Goal: Communication & Community: Share content

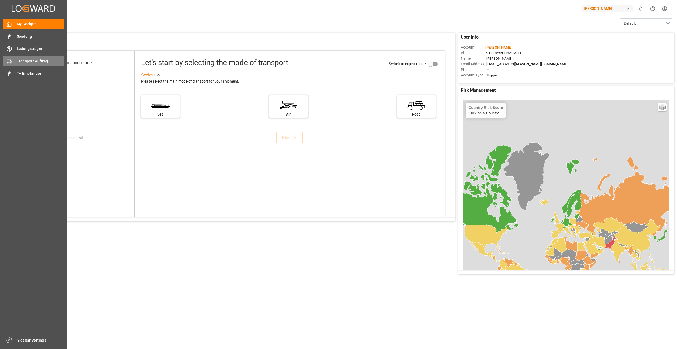
click at [12, 59] on div "Transport Auftrag Transport Auftrag" at bounding box center [33, 61] width 61 height 10
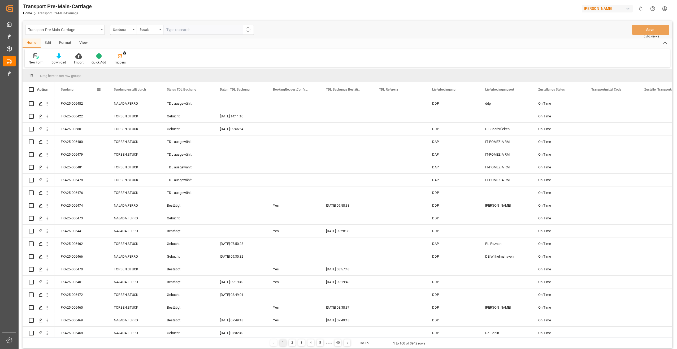
click at [75, 87] on div "Sendung" at bounding box center [79, 89] width 36 height 15
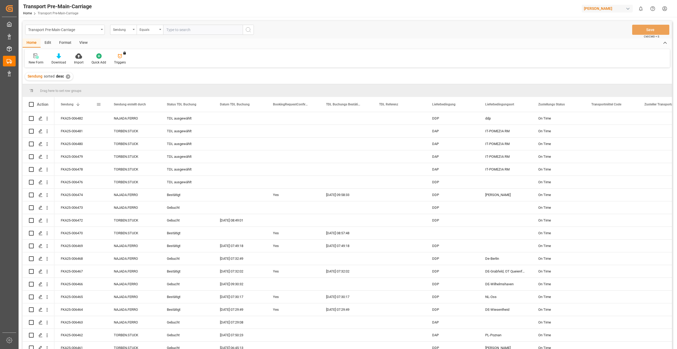
click at [80, 106] on span at bounding box center [78, 104] width 5 height 5
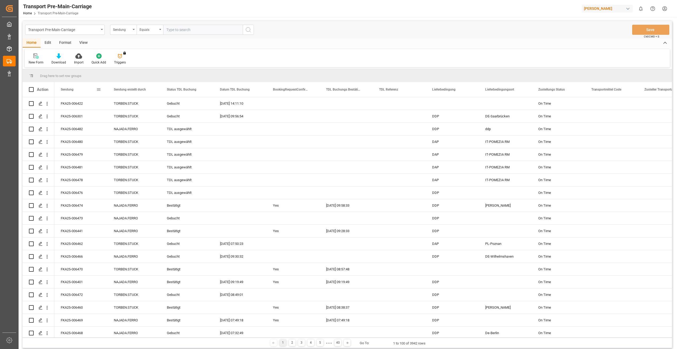
click at [75, 91] on div "Sendung" at bounding box center [79, 89] width 36 height 15
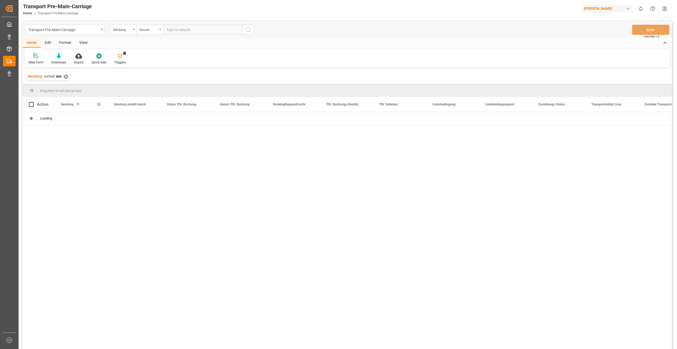
click at [77, 103] on span at bounding box center [78, 104] width 5 height 5
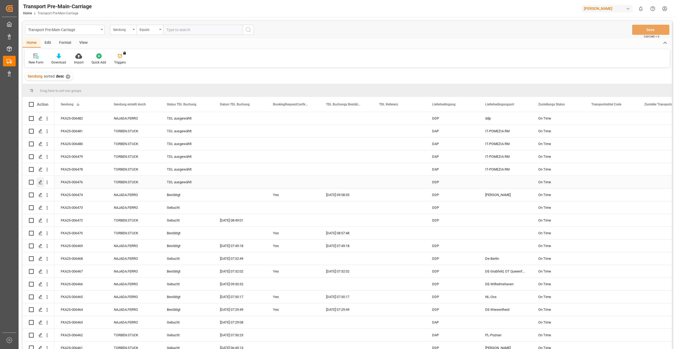
click at [38, 182] on icon "Press SPACE to select this row." at bounding box center [40, 182] width 4 height 4
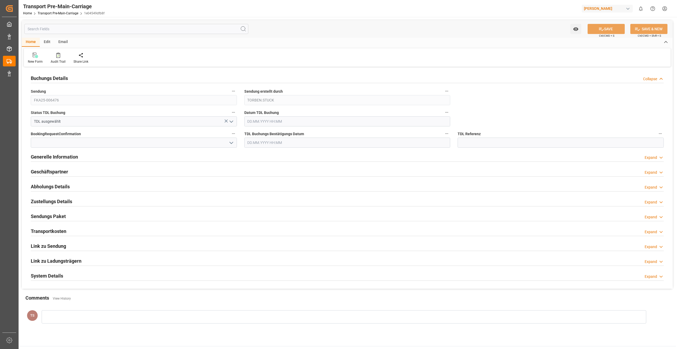
click at [59, 171] on h2 "Geschäftspartner" at bounding box center [49, 171] width 37 height 7
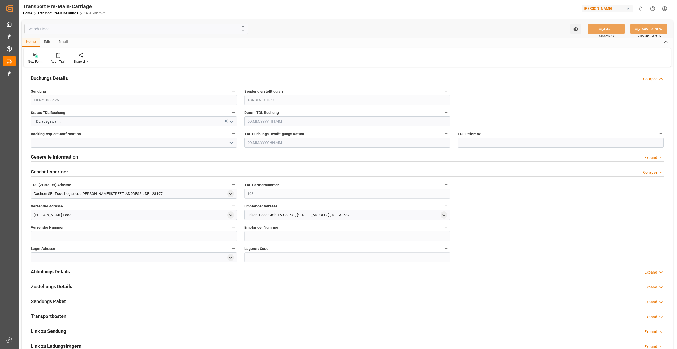
click at [59, 171] on h2 "Geschäftspartner" at bounding box center [49, 171] width 37 height 7
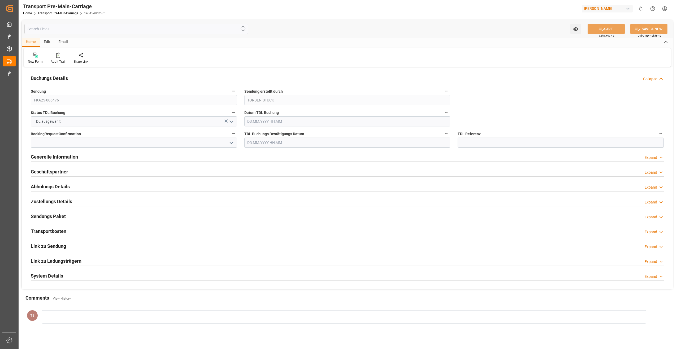
click at [57, 184] on h2 "Abholungs Details" at bounding box center [50, 186] width 39 height 7
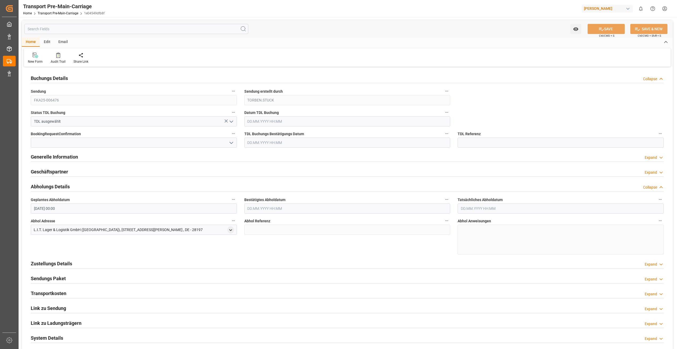
click at [57, 184] on h2 "Abholungs Details" at bounding box center [50, 186] width 39 height 7
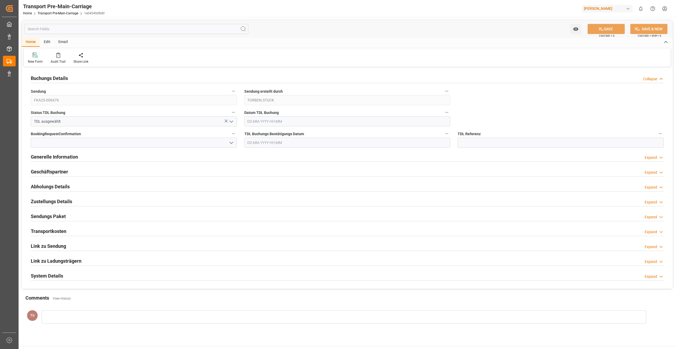
click at [56, 200] on h2 "Zustellungs Details" at bounding box center [51, 201] width 41 height 7
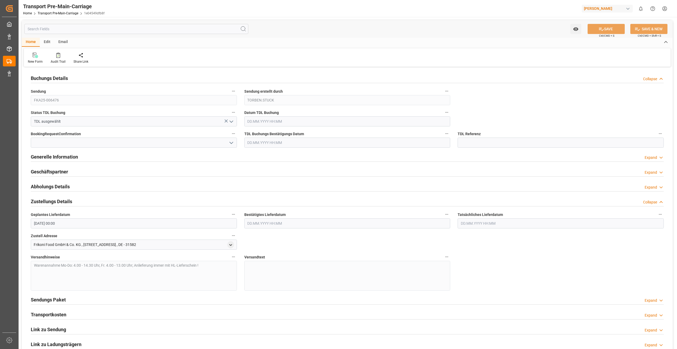
click at [56, 200] on h2 "Zustellungs Details" at bounding box center [51, 201] width 41 height 7
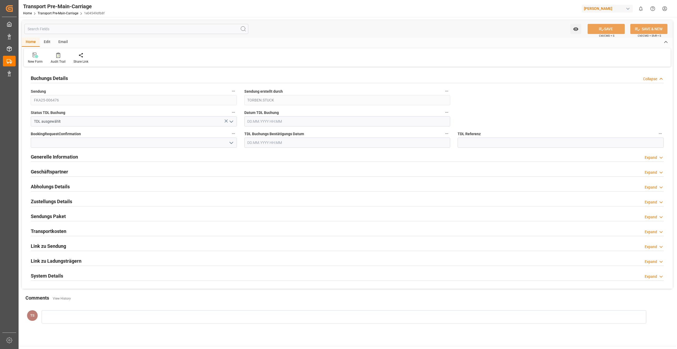
click at [232, 122] on polyline "open menu" at bounding box center [231, 122] width 3 height 2
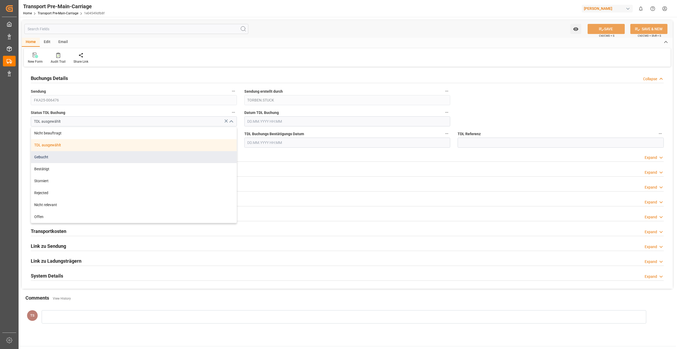
click at [53, 157] on div "Gebucht" at bounding box center [134, 157] width 206 height 12
type input "Gebucht"
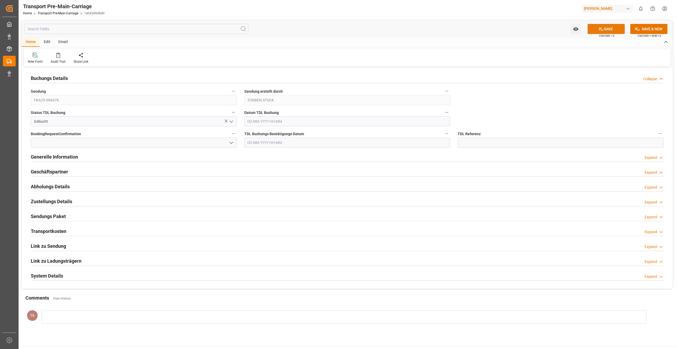
click at [601, 27] on icon at bounding box center [602, 29] width 6 height 6
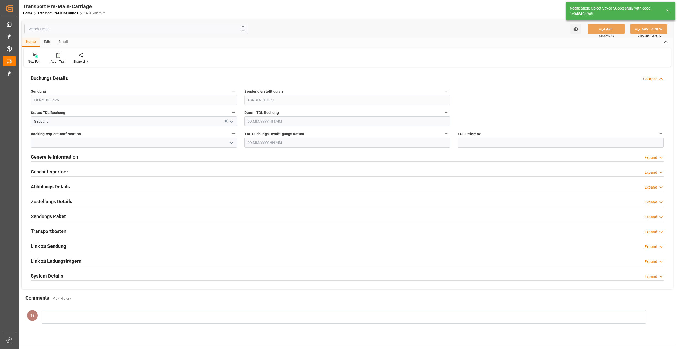
type input "[DATE] 11:03"
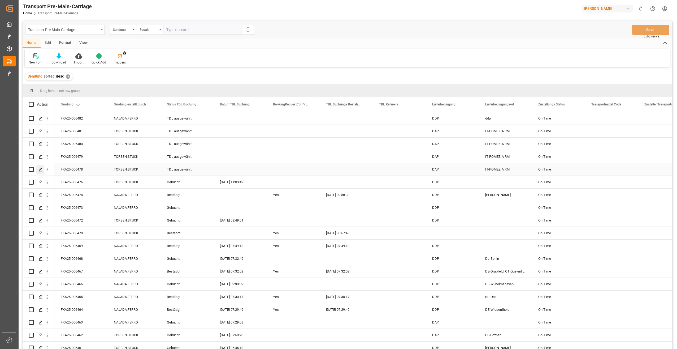
click at [40, 169] on icon "Press SPACE to select this row." at bounding box center [40, 169] width 4 height 4
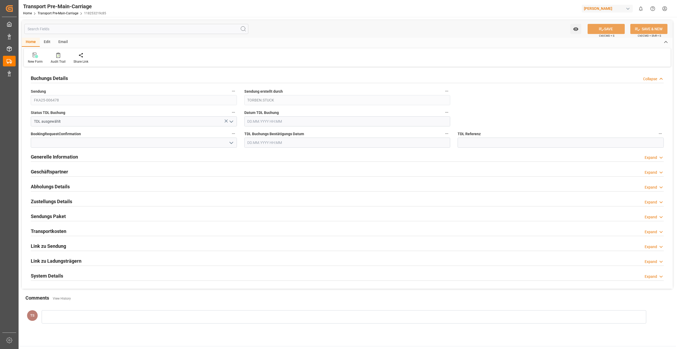
click at [62, 42] on div "Email" at bounding box center [63, 42] width 18 height 9
click at [38, 57] on icon at bounding box center [35, 56] width 7 height 4
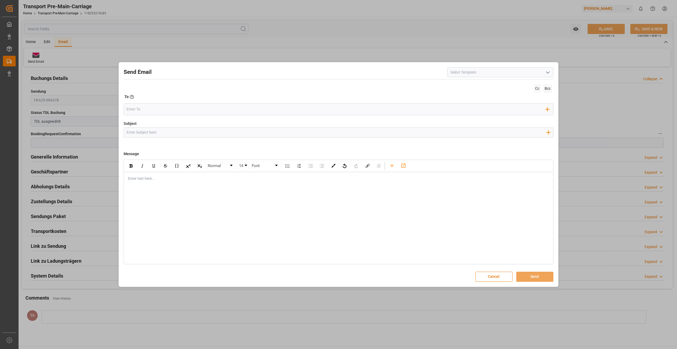
click at [548, 72] on icon "open menu" at bounding box center [548, 72] width 6 height 6
click at [501, 82] on div "TA - Lkw HLF (Deu)" at bounding box center [501, 84] width 106 height 12
type input "TA - Lkw HLF (Deu)"
type input "Transportauftrag {{deliveryNumberPremain}} nach {{deliveryAddressPremainCity}},…"
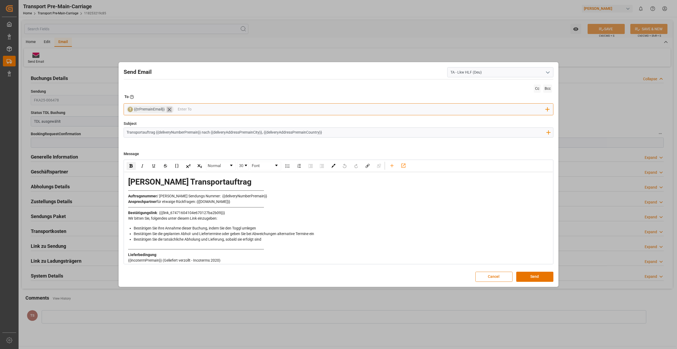
click at [168, 109] on icon at bounding box center [170, 110] width 6 height 6
click at [167, 109] on input "email" at bounding box center [336, 109] width 419 height 8
type input "stuck"
click at [164, 119] on span "[EMAIL_ADDRESS][PERSON_NAME][DOMAIN_NAME]" at bounding box center [177, 122] width 78 height 11
click at [534, 277] on button "Send" at bounding box center [534, 276] width 37 height 10
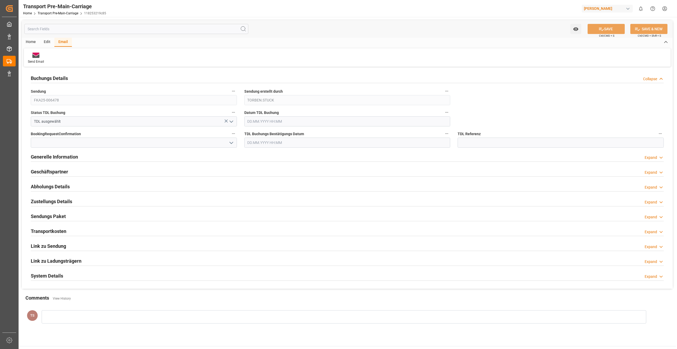
click at [233, 119] on icon "open menu" at bounding box center [231, 121] width 6 height 6
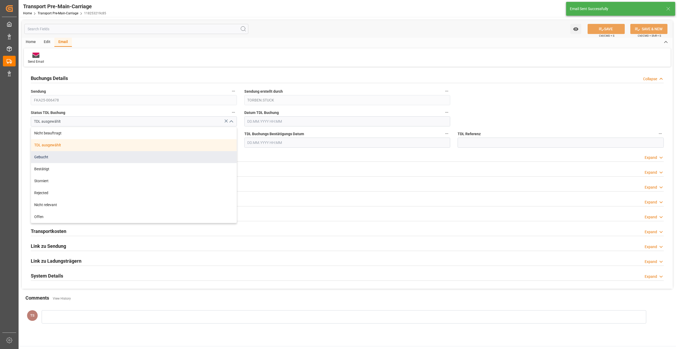
click at [40, 159] on div "Gebucht" at bounding box center [134, 157] width 206 height 12
type input "Gebucht"
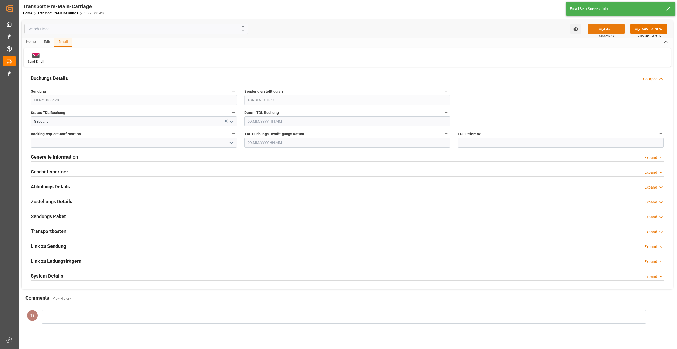
click at [602, 29] on icon at bounding box center [602, 29] width 6 height 6
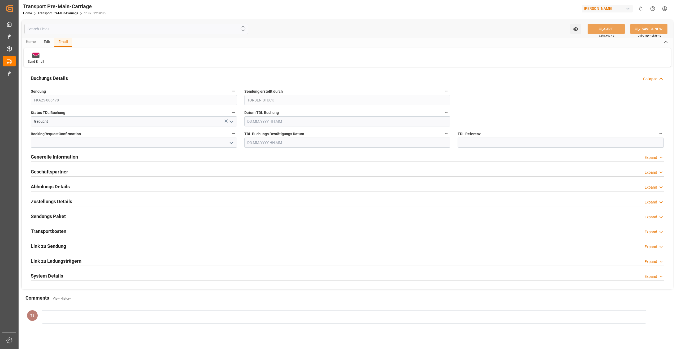
type input "[DATE] 11:04"
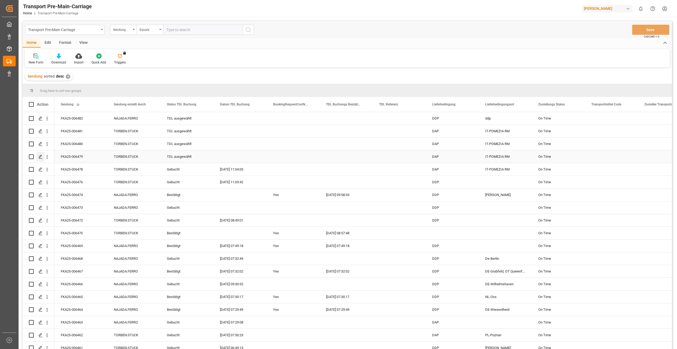
click at [41, 157] on icon "Press SPACE to select this row." at bounding box center [40, 156] width 4 height 4
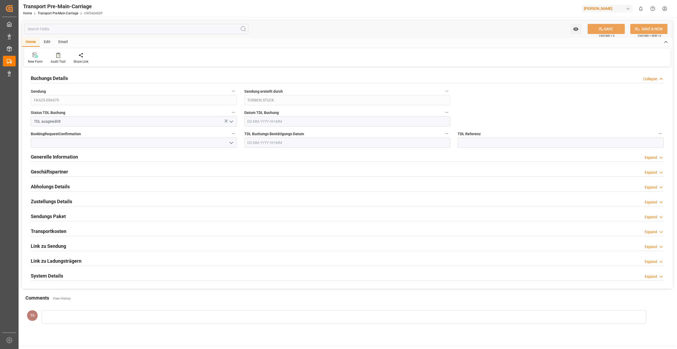
click at [63, 42] on div "Email" at bounding box center [63, 42] width 18 height 9
click at [37, 58] on icon at bounding box center [35, 56] width 7 height 4
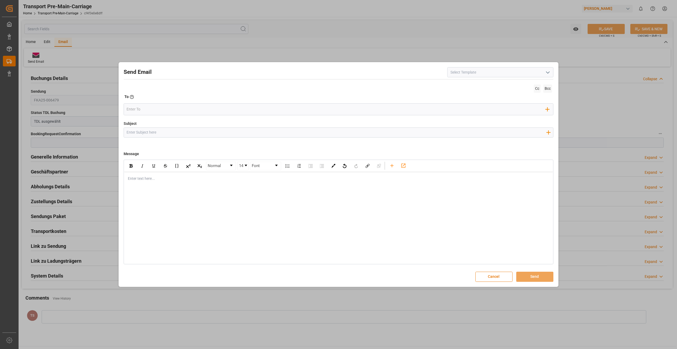
click at [548, 71] on icon "open menu" at bounding box center [548, 72] width 6 height 6
click at [472, 83] on div "TA - Lkw HLF (Deu)" at bounding box center [501, 84] width 106 height 12
type input "TA - Lkw HLF (Deu)"
type input "Transportauftrag {{deliveryNumberPremain}} nach {{deliveryAddressPremainCity}},…"
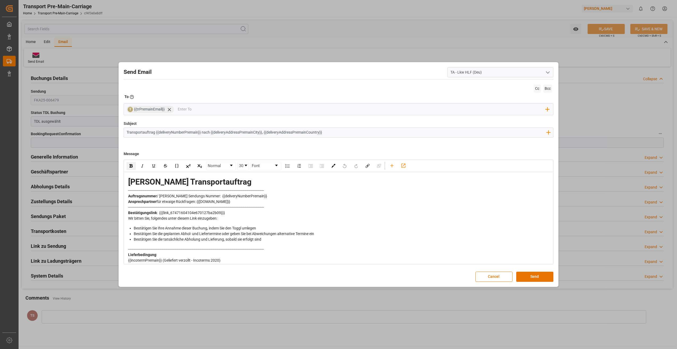
drag, startPoint x: 536, startPoint y: 88, endPoint x: 526, endPoint y: 84, distance: 10.7
click at [536, 87] on span "Cc" at bounding box center [537, 88] width 7 height 8
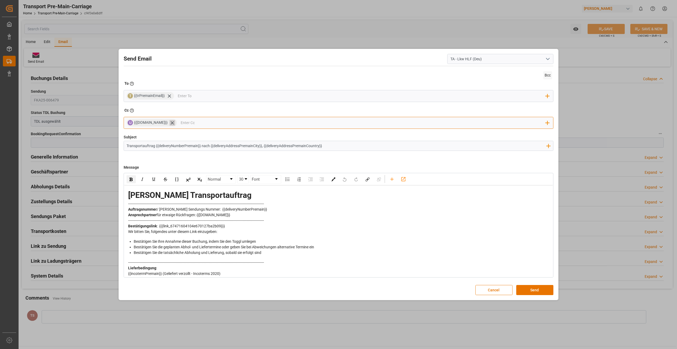
click at [170, 124] on icon at bounding box center [173, 123] width 6 height 6
click at [168, 96] on icon at bounding box center [170, 96] width 6 height 6
click at [167, 97] on input "email" at bounding box center [336, 96] width 419 height 8
type input "stuck"
click at [155, 105] on span "[EMAIL_ADDRESS][PERSON_NAME][DOMAIN_NAME]" at bounding box center [177, 109] width 78 height 11
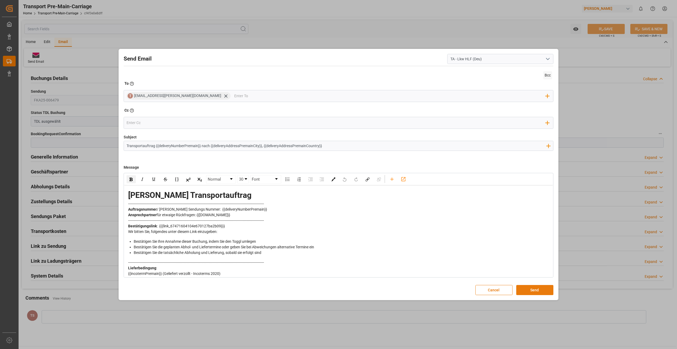
click at [531, 288] on button "Send" at bounding box center [534, 290] width 37 height 10
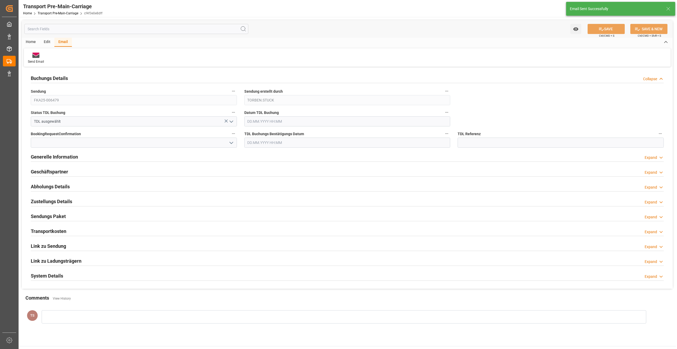
click at [232, 120] on icon "open menu" at bounding box center [231, 121] width 6 height 6
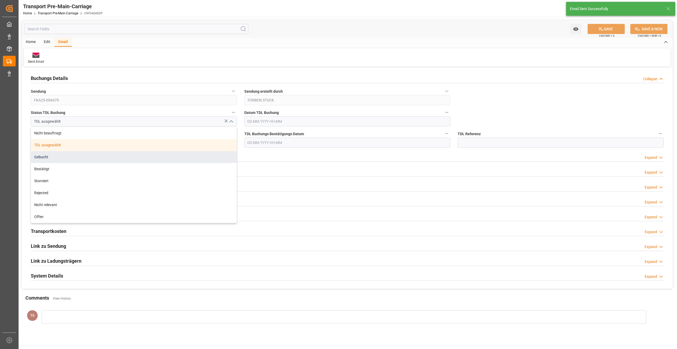
click at [51, 156] on div "Gebucht" at bounding box center [134, 157] width 206 height 12
type input "Gebucht"
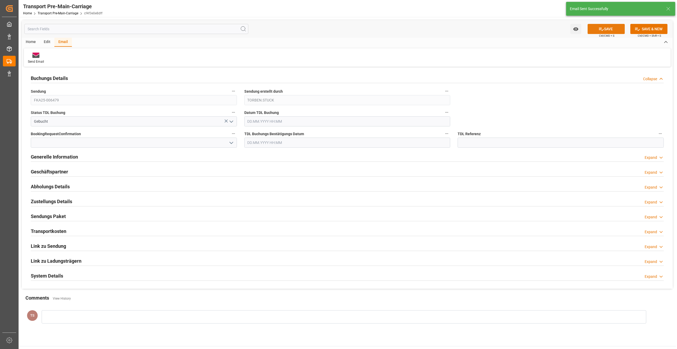
click at [600, 28] on icon at bounding box center [601, 29] width 5 height 3
type input "[DATE] 11:04"
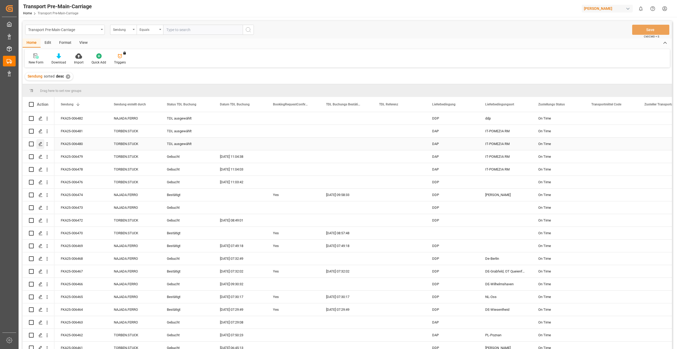
click at [42, 144] on icon "Press SPACE to select this row." at bounding box center [40, 144] width 4 height 4
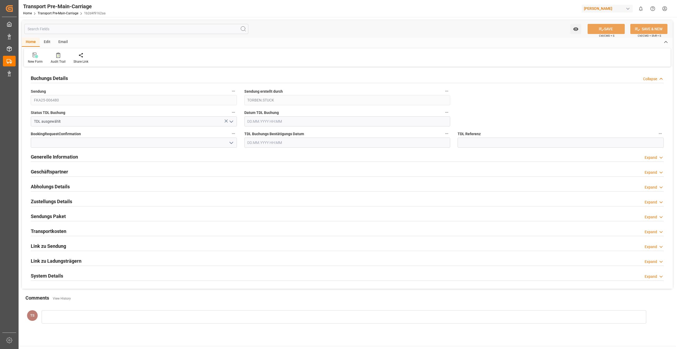
click at [64, 41] on div "Email" at bounding box center [63, 42] width 18 height 9
click at [34, 58] on icon at bounding box center [35, 56] width 7 height 4
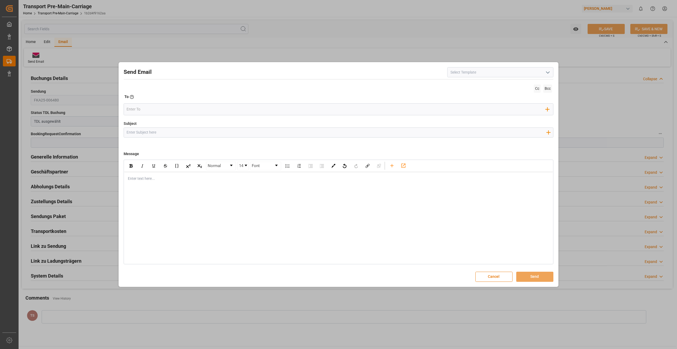
click at [549, 71] on icon "open menu" at bounding box center [548, 72] width 6 height 6
click at [471, 84] on div "TA - Lkw HLF (Deu)" at bounding box center [501, 84] width 106 height 12
type input "TA - Lkw HLF (Deu)"
type input "Transportauftrag {{deliveryNumberPremain}} nach {{deliveryAddressPremainCity}},…"
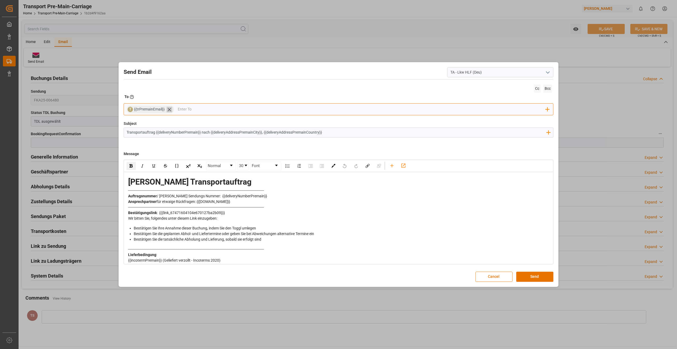
click at [170, 110] on icon at bounding box center [170, 110] width 6 height 6
click at [170, 110] on input "email" at bounding box center [336, 109] width 419 height 8
type input "stuck"
click at [165, 122] on span "[EMAIL_ADDRESS][PERSON_NAME][DOMAIN_NAME]" at bounding box center [177, 122] width 78 height 11
click at [530, 277] on button "Send" at bounding box center [534, 276] width 37 height 10
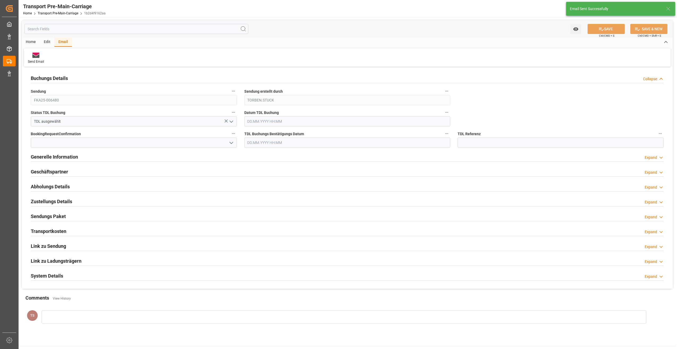
click at [233, 120] on icon "open menu" at bounding box center [231, 121] width 6 height 6
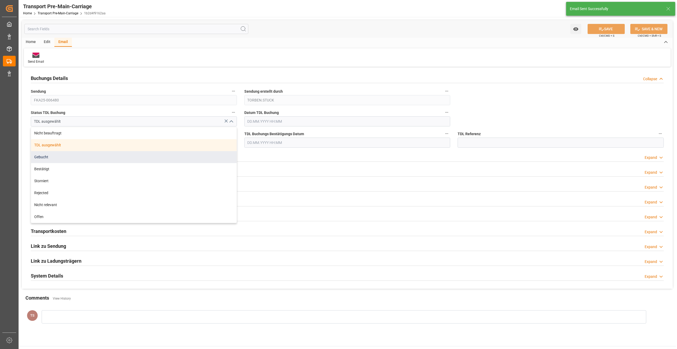
click at [58, 155] on div "Gebucht" at bounding box center [134, 157] width 206 height 12
type input "Gebucht"
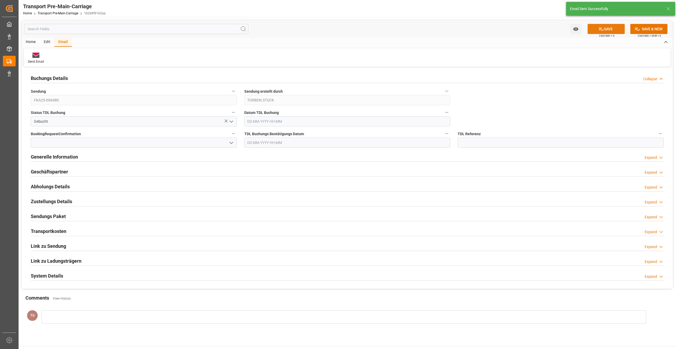
click at [599, 27] on icon at bounding box center [602, 29] width 6 height 6
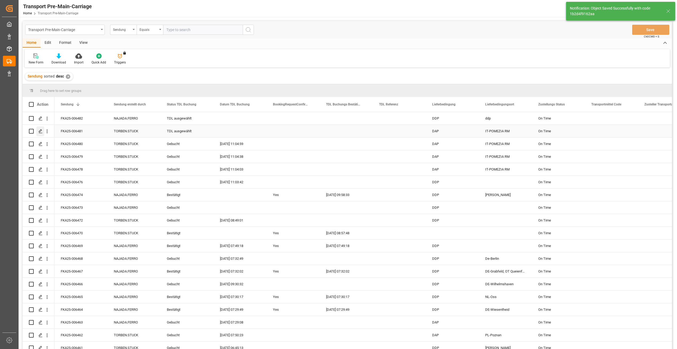
click at [41, 131] on icon "Press SPACE to select this row." at bounding box center [40, 131] width 4 height 4
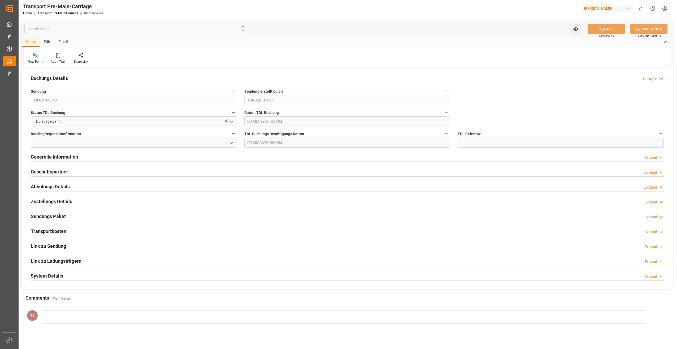
click at [65, 41] on div "Email" at bounding box center [63, 42] width 18 height 9
click at [38, 57] on icon at bounding box center [35, 56] width 7 height 4
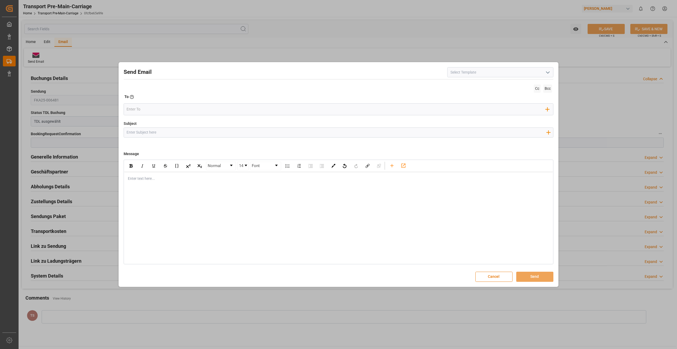
click at [548, 71] on icon "open menu" at bounding box center [548, 72] width 6 height 6
click at [486, 83] on div "TA - Lkw HLF (Deu)" at bounding box center [501, 84] width 106 height 12
type input "TA - Lkw HLF (Deu)"
type input "Transportauftrag {{deliveryNumberPremain}} nach {{deliveryAddressPremainCity}},…"
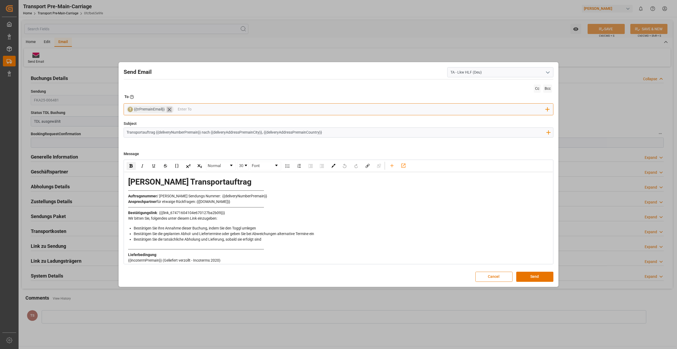
click at [169, 111] on icon at bounding box center [170, 110] width 6 height 6
click at [169, 111] on input "email" at bounding box center [336, 109] width 419 height 8
type input "stuck"
click at [133, 120] on span "T" at bounding box center [132, 122] width 2 height 4
click at [537, 273] on button "Send" at bounding box center [534, 276] width 37 height 10
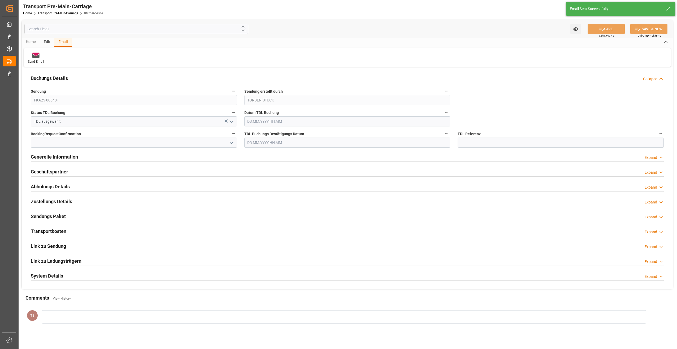
click at [232, 120] on icon "open menu" at bounding box center [231, 121] width 6 height 6
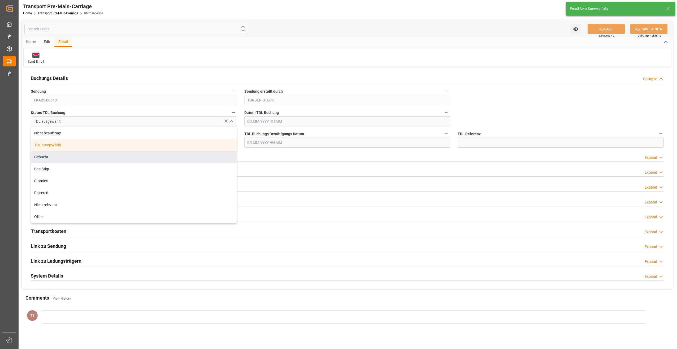
click at [36, 154] on div "Gebucht" at bounding box center [134, 157] width 206 height 12
type input "Gebucht"
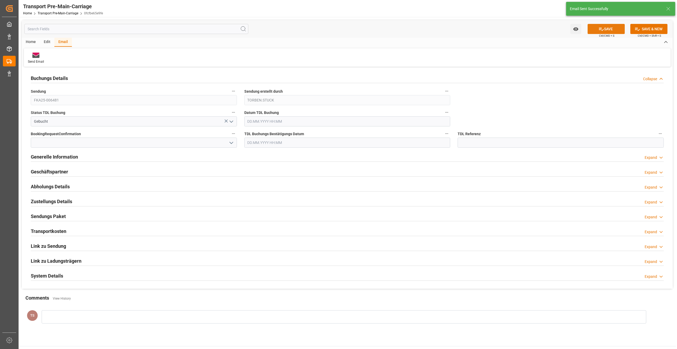
click at [610, 26] on button "SAVE" at bounding box center [606, 29] width 37 height 10
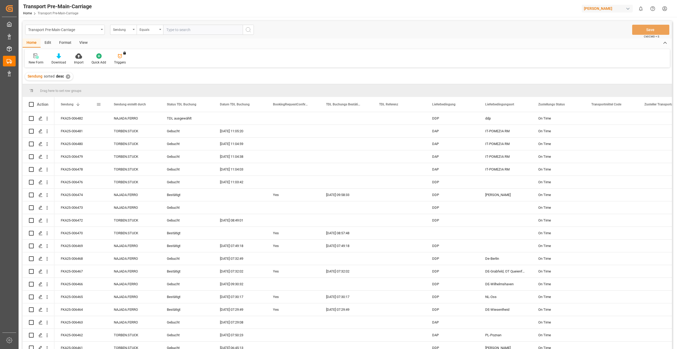
click at [82, 101] on div "Sendung 1" at bounding box center [79, 104] width 36 height 15
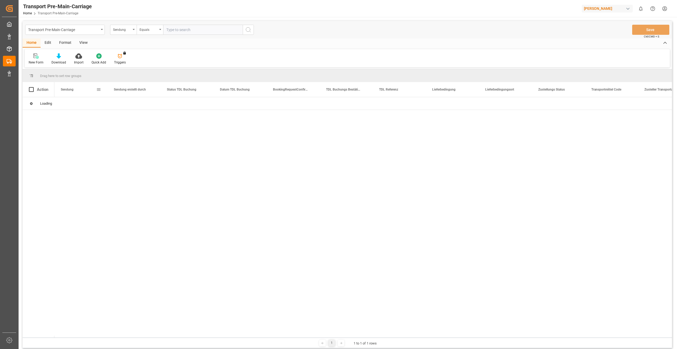
click at [77, 89] on div "Sendung" at bounding box center [79, 89] width 36 height 15
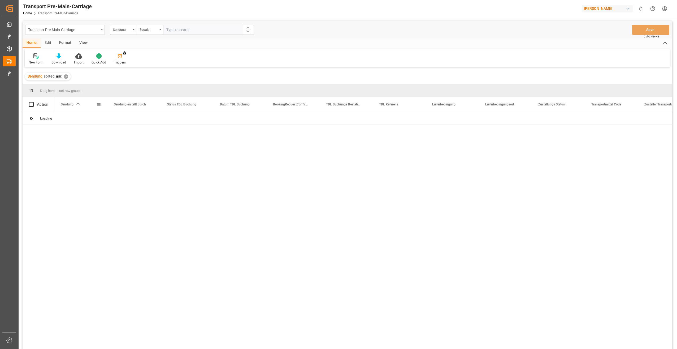
click at [78, 104] on span at bounding box center [78, 104] width 5 height 5
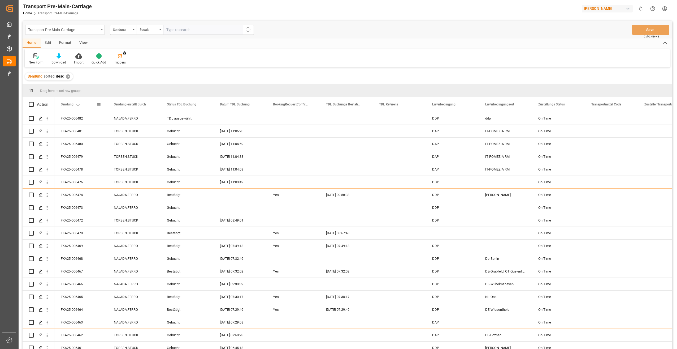
click at [80, 103] on div "Sendung 1" at bounding box center [79, 104] width 36 height 15
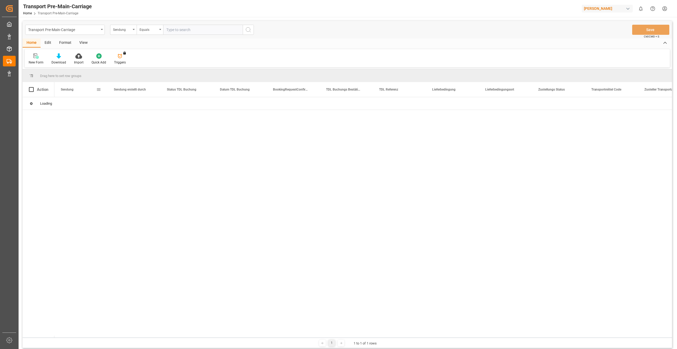
click at [80, 92] on div "Sendung" at bounding box center [79, 89] width 36 height 15
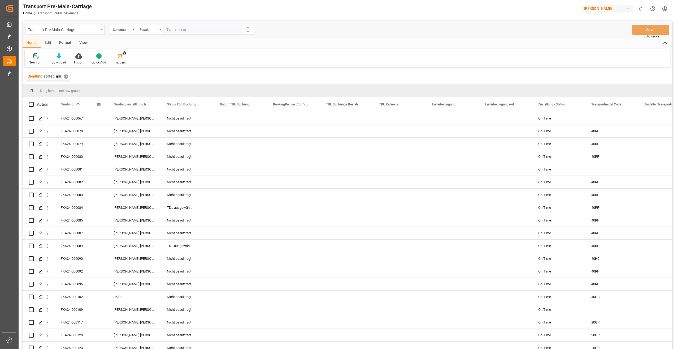
click at [76, 103] on span at bounding box center [78, 104] width 5 height 5
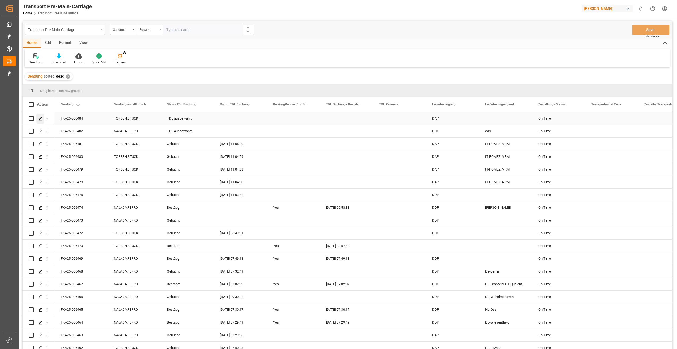
click at [40, 117] on icon "Press SPACE to select this row." at bounding box center [40, 118] width 4 height 4
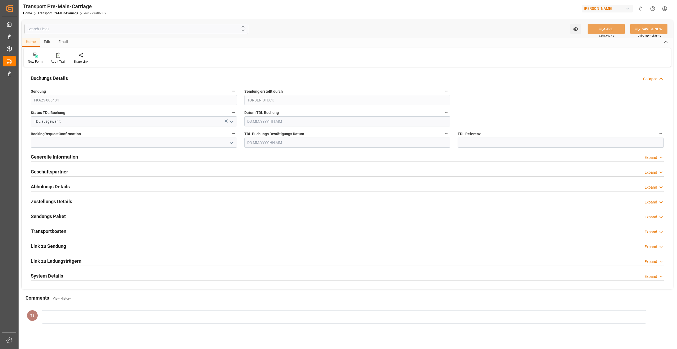
click at [63, 40] on div "Email" at bounding box center [63, 42] width 18 height 9
click at [36, 54] on icon at bounding box center [35, 54] width 7 height 3
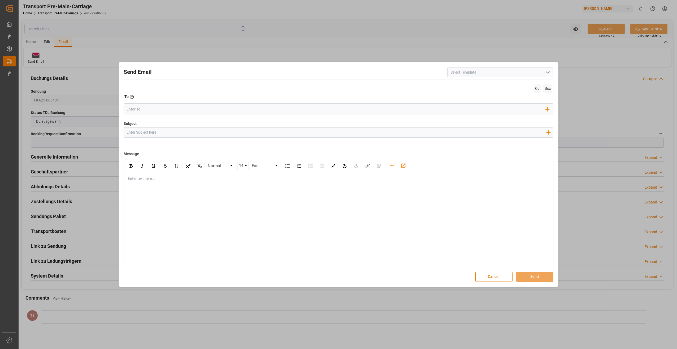
click at [548, 71] on icon "open menu" at bounding box center [548, 72] width 6 height 6
drag, startPoint x: 469, startPoint y: 84, endPoint x: 469, endPoint y: 110, distance: 25.5
click at [469, 110] on div "TA - Lkw HLF (Deu) TA - Lkw Outbound LIT (Eng) TA - Lkw Outbound LIT (Deu)" at bounding box center [501, 96] width 106 height 36
click at [469, 110] on div "TA - Lkw Outbound LIT (Deu)" at bounding box center [501, 108] width 106 height 12
type input "TA - Lkw Outbound LIT (Deu)"
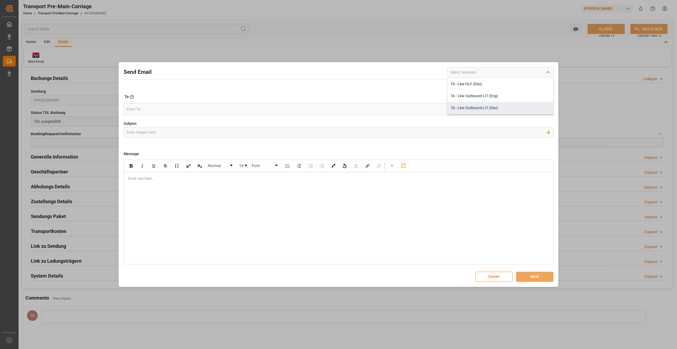
type input "Transportauftrag {{deliveryNumberPremain}} nach {{deliveryAddressPremainCity}},…"
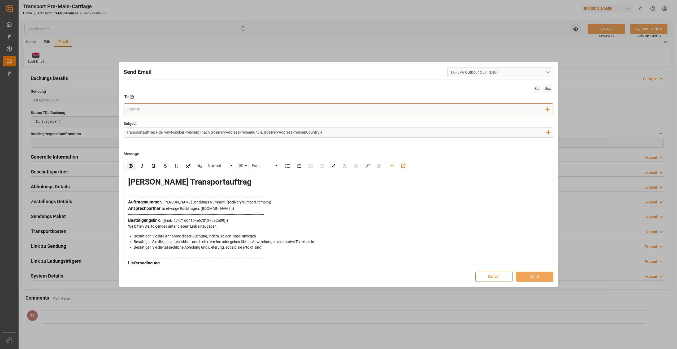
click at [157, 110] on input "email" at bounding box center [336, 109] width 419 height 8
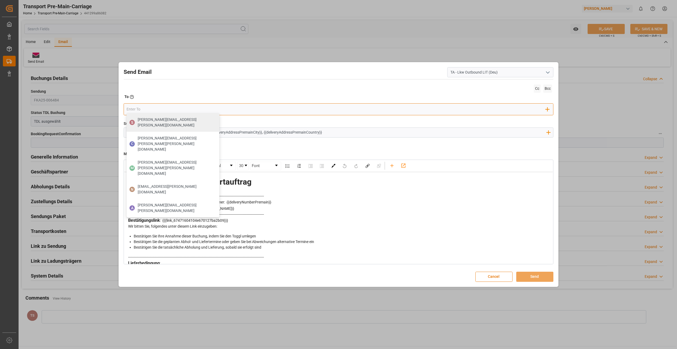
type input "stuck"
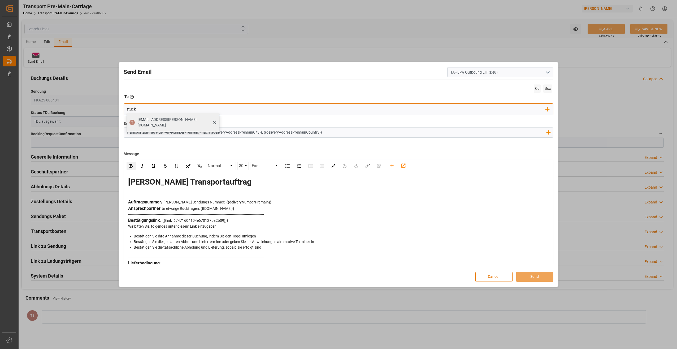
click at [171, 119] on span "[EMAIL_ADDRESS][PERSON_NAME][DOMAIN_NAME]" at bounding box center [177, 122] width 78 height 11
click at [538, 276] on button "Send" at bounding box center [534, 276] width 37 height 10
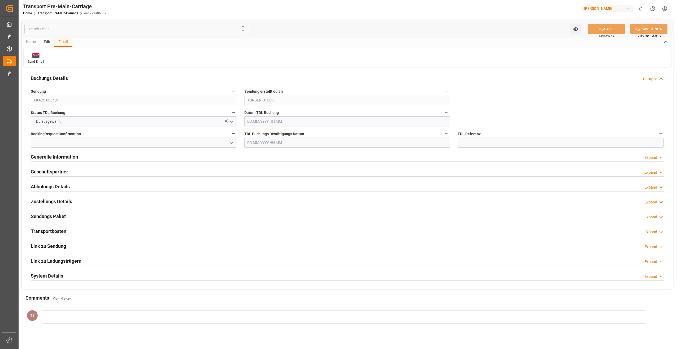
click at [232, 122] on polyline "open menu" at bounding box center [231, 122] width 3 height 2
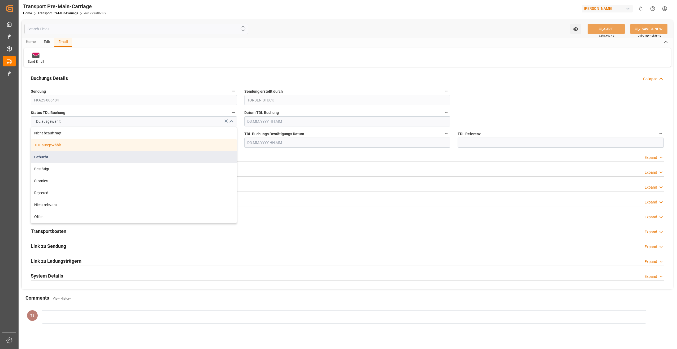
click at [46, 158] on div "Gebucht" at bounding box center [134, 157] width 206 height 12
type input "Gebucht"
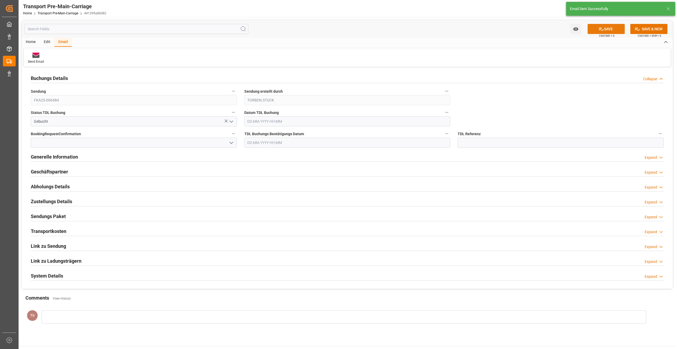
click at [603, 28] on icon at bounding box center [602, 29] width 6 height 6
type input "[DATE] 11:14"
